Goal: Information Seeking & Learning: Understand process/instructions

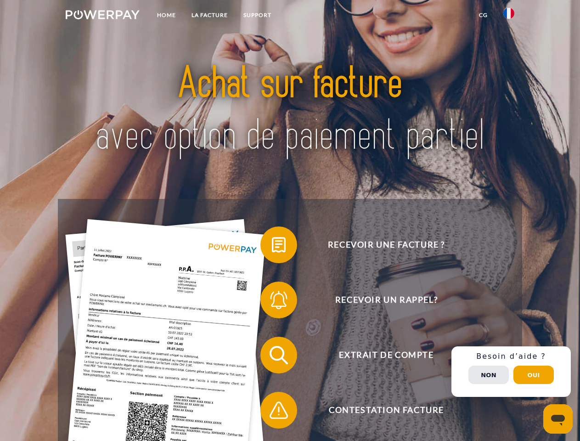
click at [102, 16] on img at bounding box center [103, 14] width 74 height 9
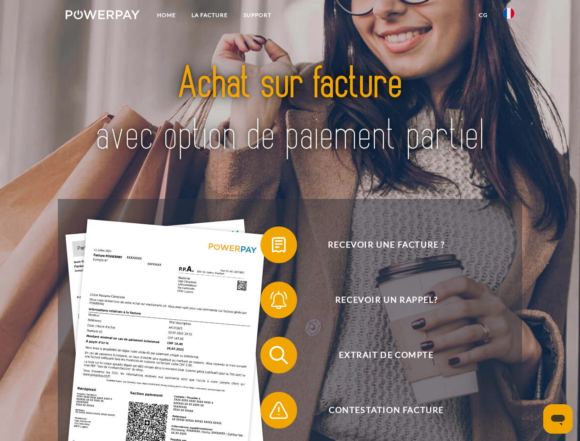
click at [508, 16] on img at bounding box center [508, 13] width 11 height 11
click at [483, 15] on link "CG" at bounding box center [483, 15] width 24 height 17
click at [272, 246] on span at bounding box center [265, 245] width 46 height 46
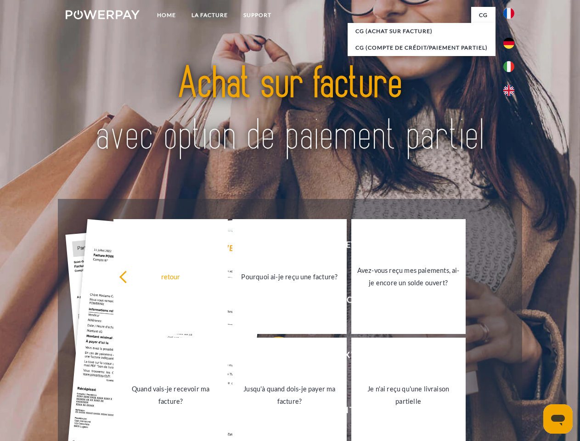
click at [228, 357] on link "Quand vais-je recevoir ma facture?" at bounding box center [170, 394] width 114 height 115
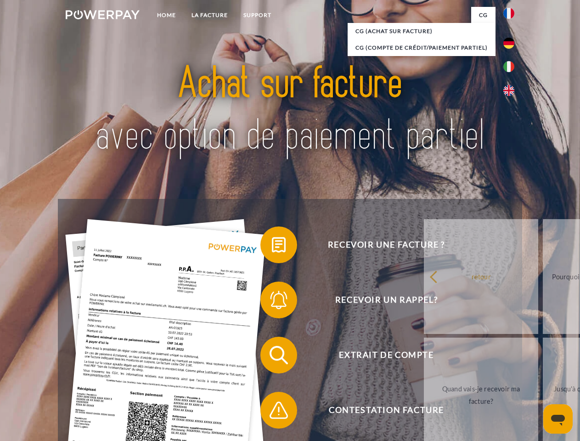
click at [272, 412] on span at bounding box center [265, 410] width 46 height 46
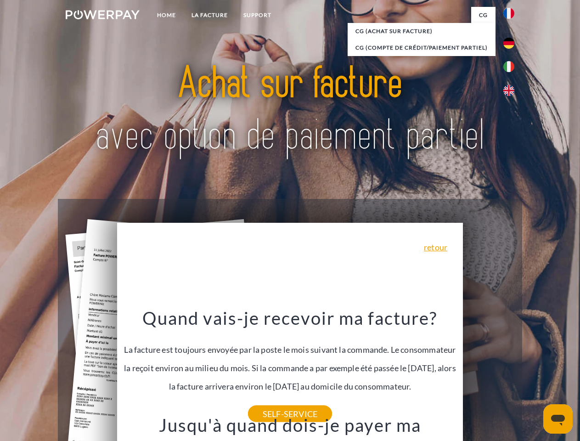
click at [488, 373] on span "Extrait de compte" at bounding box center [386, 354] width 225 height 37
click at [533, 374] on header "Home LA FACTURE Support" at bounding box center [290, 317] width 580 height 634
